Goal: Browse casually

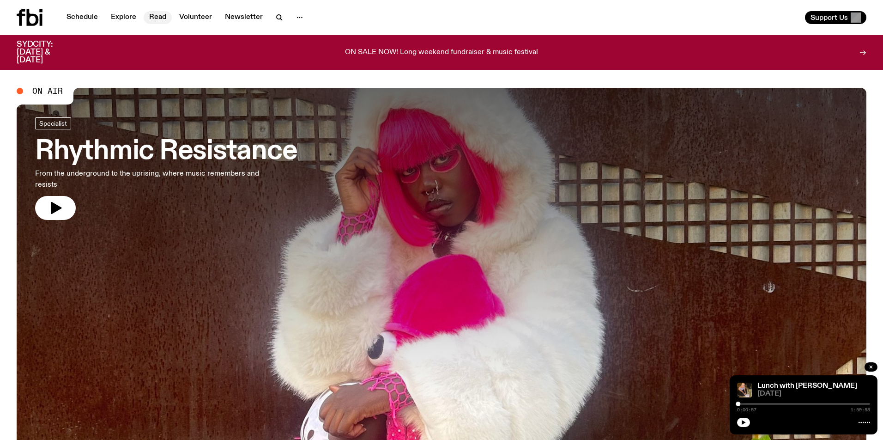
click at [155, 15] on link "Read" at bounding box center [158, 17] width 28 height 13
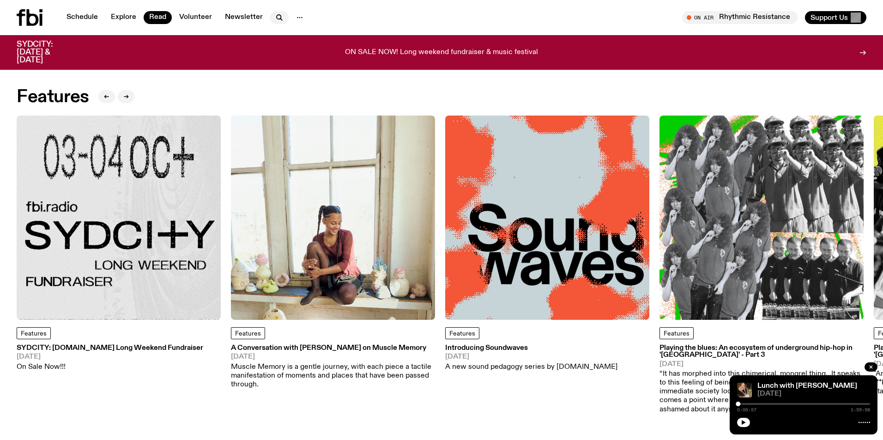
click at [275, 16] on icon "button" at bounding box center [279, 17] width 11 height 11
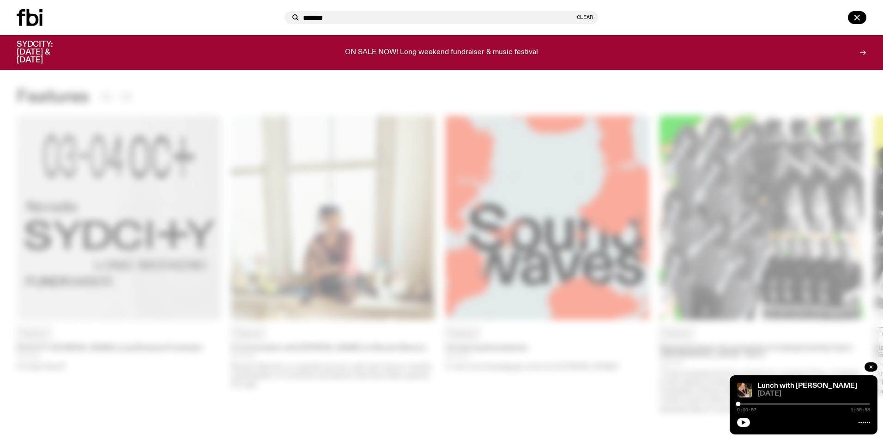
type input "*******"
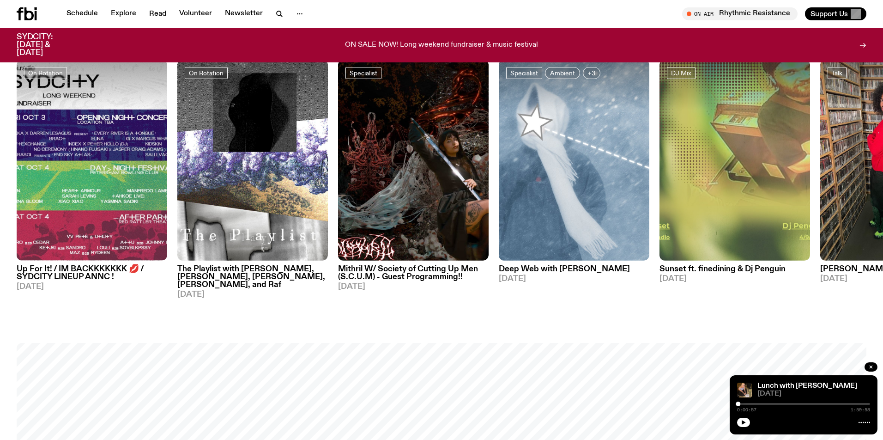
scroll to position [574, 0]
